Goal: Transaction & Acquisition: Purchase product/service

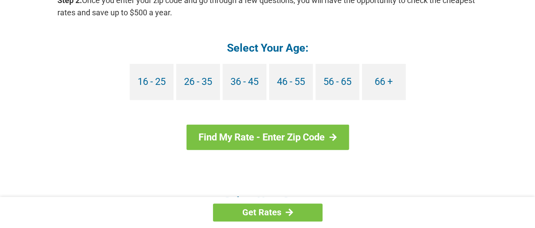
scroll to position [920, 0]
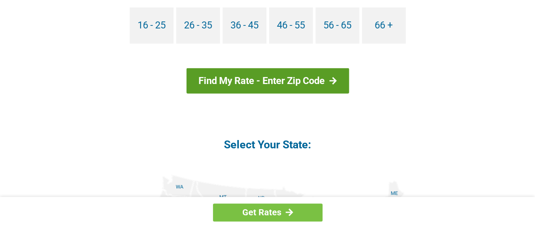
click at [291, 79] on link "Find My Rate - Enter Zip Code" at bounding box center [267, 80] width 163 height 25
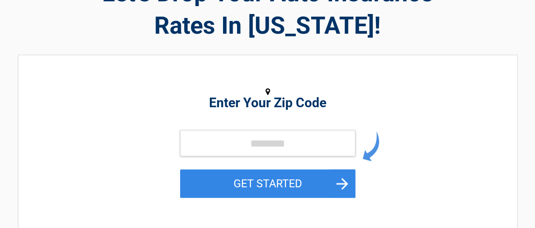
scroll to position [88, 0]
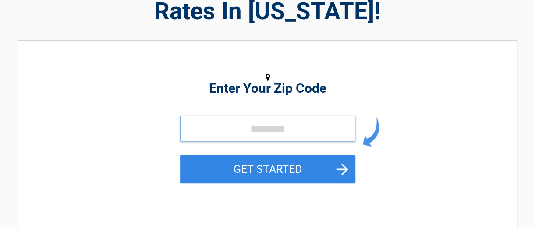
click at [237, 129] on input "tel" at bounding box center [267, 129] width 175 height 26
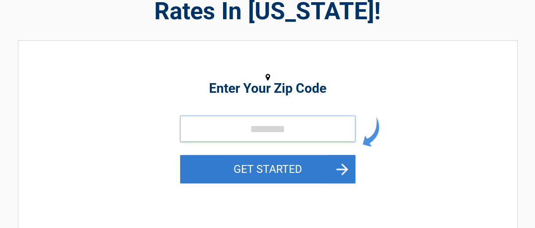
type input "*****"
click at [262, 166] on button "GET STARTED" at bounding box center [267, 169] width 175 height 28
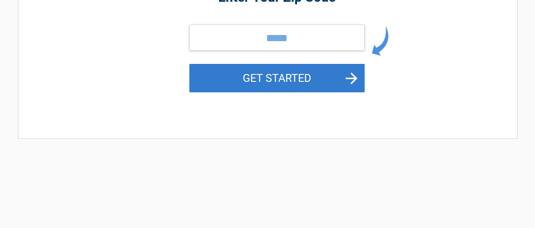
scroll to position [0, 0]
